Goal: Task Accomplishment & Management: Complete application form

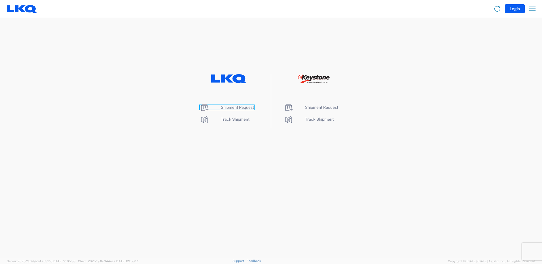
click at [226, 109] on span "Shipment Request" at bounding box center [237, 107] width 33 height 5
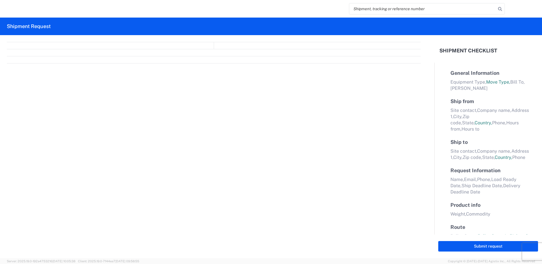
select select "FULL"
select select "LBS"
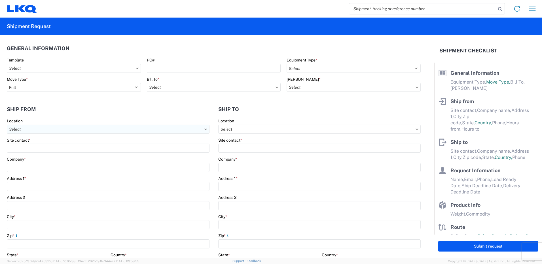
click at [88, 127] on input "text" at bounding box center [108, 129] width 203 height 9
type input "1231"
click at [25, 155] on div "1231 - [GEOGRAPHIC_DATA]" at bounding box center [57, 154] width 99 height 9
type input "1231 - [GEOGRAPHIC_DATA]"
type input "1231 [GEOGRAPHIC_DATA]"
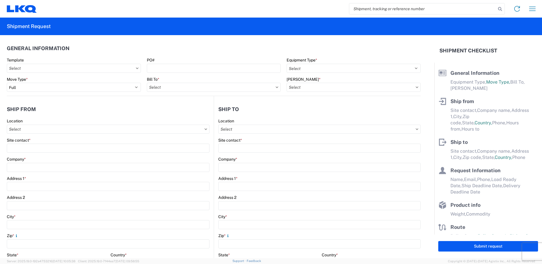
type input "[STREET_ADDRESS]"
type input "[GEOGRAPHIC_DATA]"
type input "80221"
select select "CO"
select select "US"
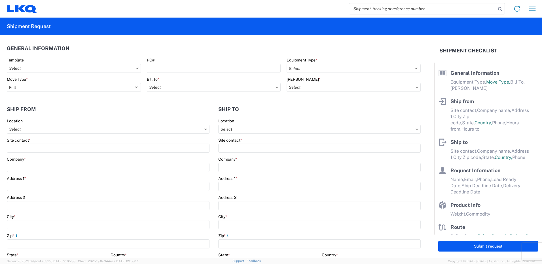
type input "07:00"
type input "17:00"
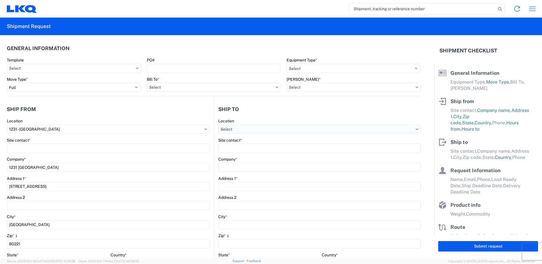
click at [222, 132] on input "text" at bounding box center [319, 129] width 202 height 9
type input "bestcore"
click at [128, 71] on input "text" at bounding box center [74, 68] width 134 height 9
type input "best"
click at [131, 58] on div "Template" at bounding box center [74, 60] width 134 height 5
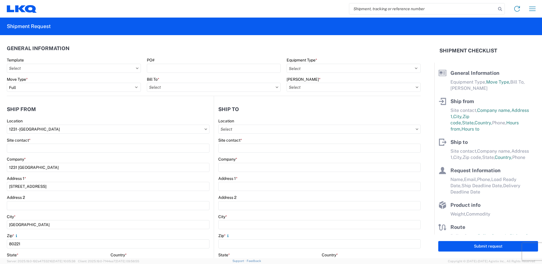
click at [131, 58] on div "Template" at bounding box center [74, 60] width 134 height 5
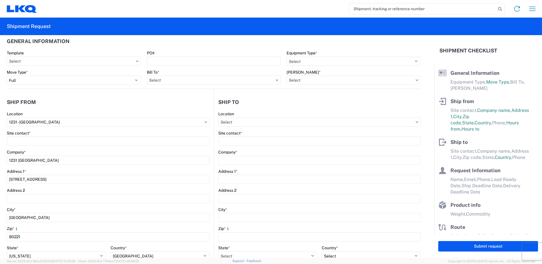
scroll to position [28, 0]
